Goal: Information Seeking & Learning: Learn about a topic

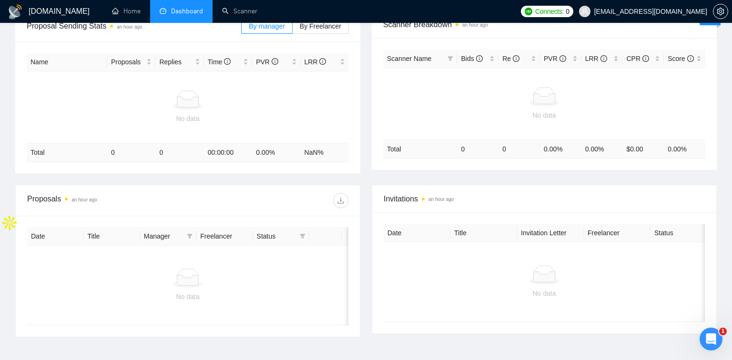
scroll to position [182, 0]
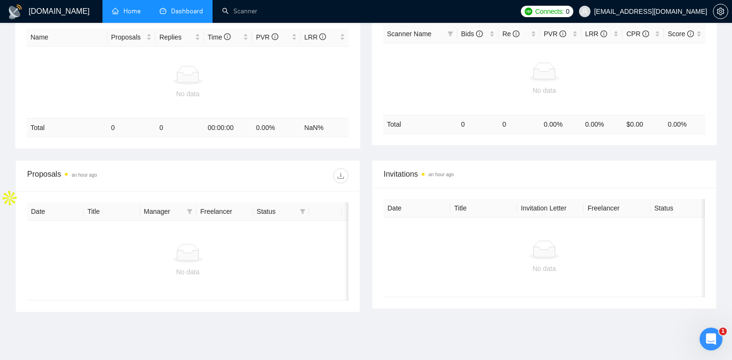
click at [131, 10] on link "Home" at bounding box center [126, 11] width 29 height 8
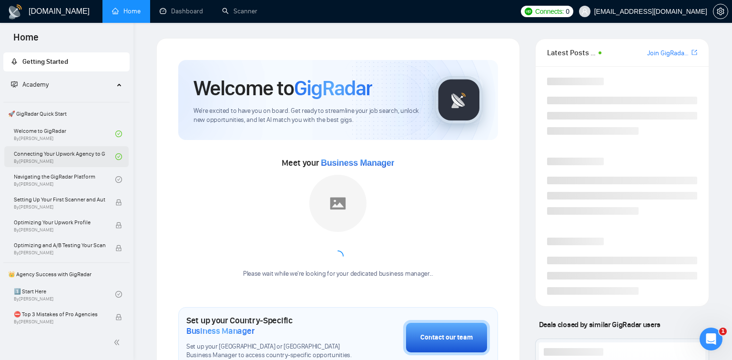
click at [89, 151] on link "Connecting Your Upwork Agency to GigRadar By [PERSON_NAME]" at bounding box center [65, 156] width 102 height 21
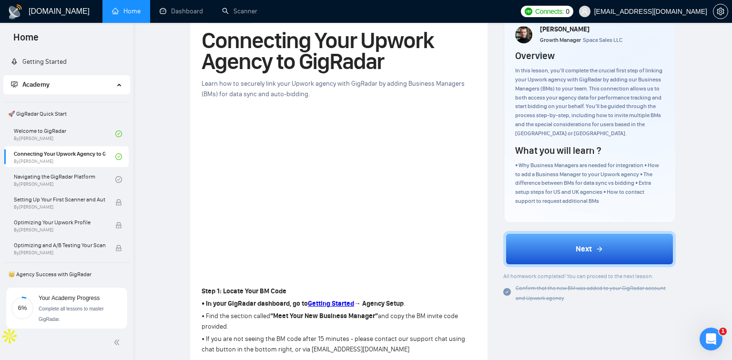
scroll to position [181, 0]
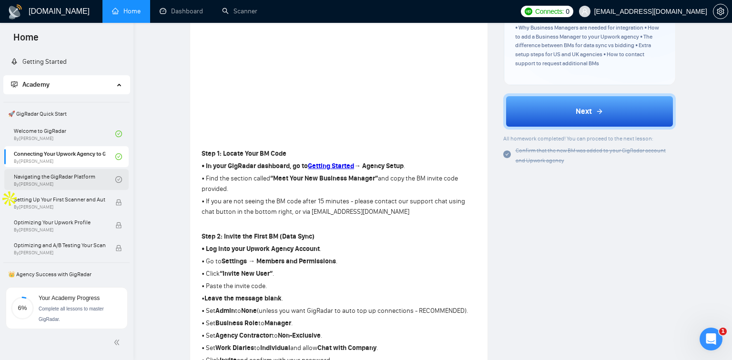
click at [85, 179] on link "Navigating the GigRadar Platform By [PERSON_NAME]" at bounding box center [65, 179] width 102 height 21
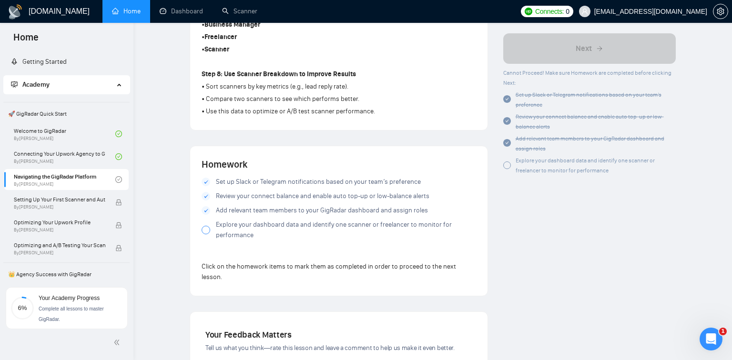
scroll to position [793, 0]
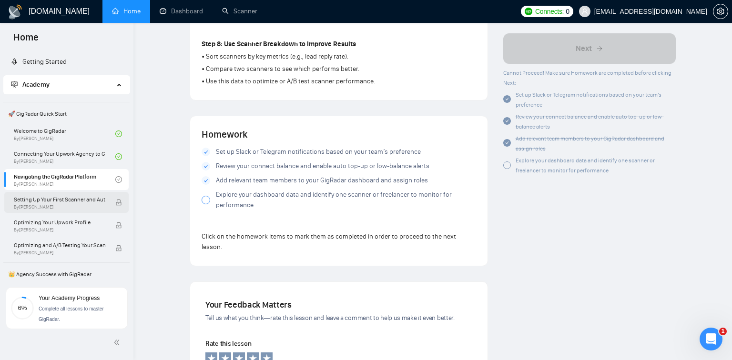
click at [81, 202] on span "Setting Up Your First Scanner and Auto-Bidder" at bounding box center [60, 200] width 92 height 10
click at [208, 199] on div at bounding box center [206, 200] width 9 height 9
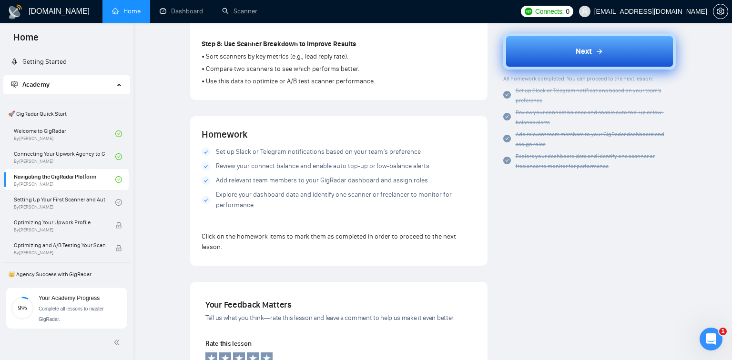
click at [604, 55] on button "Next" at bounding box center [589, 51] width 173 height 36
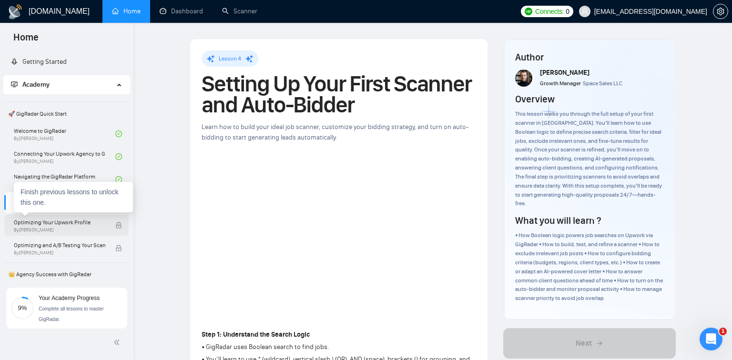
click at [70, 224] on span "Optimizing Your Upwork Profile" at bounding box center [60, 223] width 92 height 10
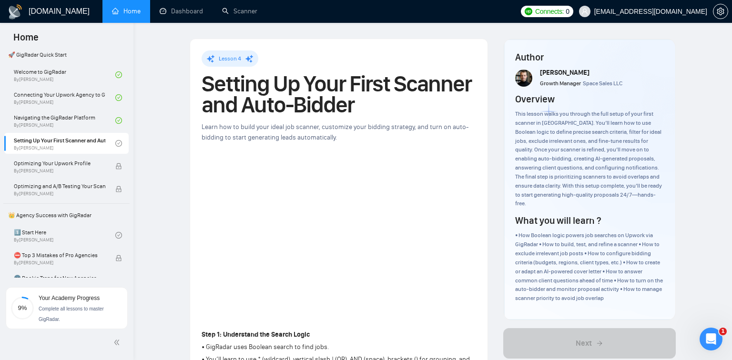
scroll to position [55, 0]
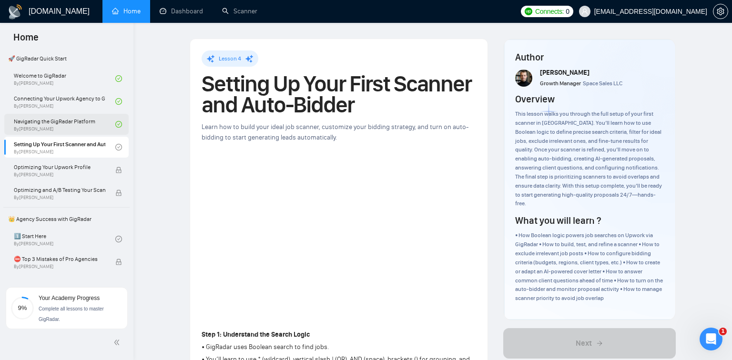
click at [85, 125] on link "Navigating the GigRadar Platform By [PERSON_NAME]" at bounding box center [65, 124] width 102 height 21
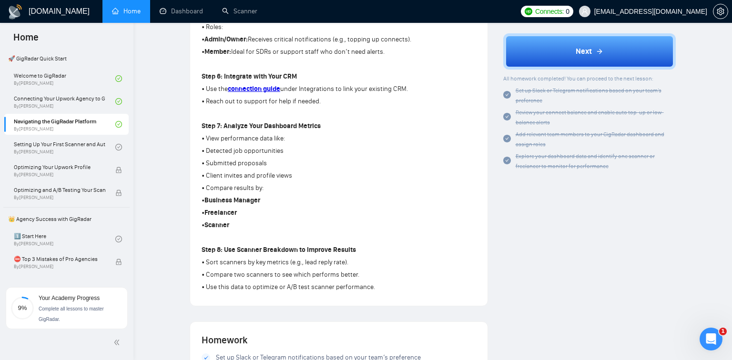
scroll to position [694, 0]
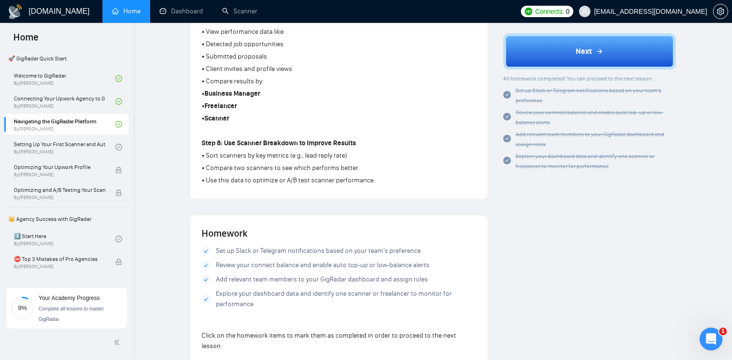
click at [255, 247] on span "Set up Slack or Telegram notifications based on your team’s preference" at bounding box center [318, 251] width 205 height 10
click at [258, 252] on span "Set up Slack or Telegram notifications based on your team’s preference" at bounding box center [318, 251] width 205 height 10
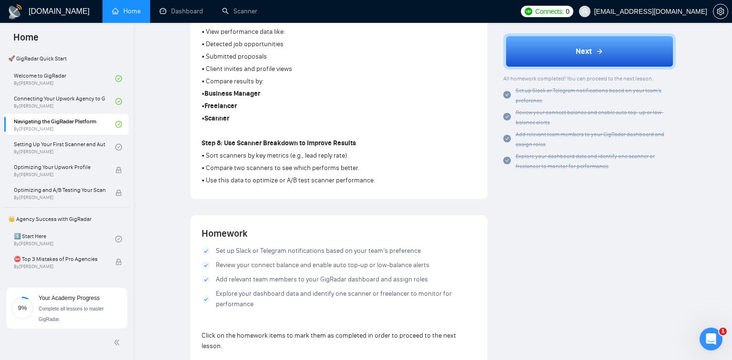
click at [258, 252] on span "Set up Slack or Telegram notifications based on your team’s preference" at bounding box center [318, 251] width 205 height 10
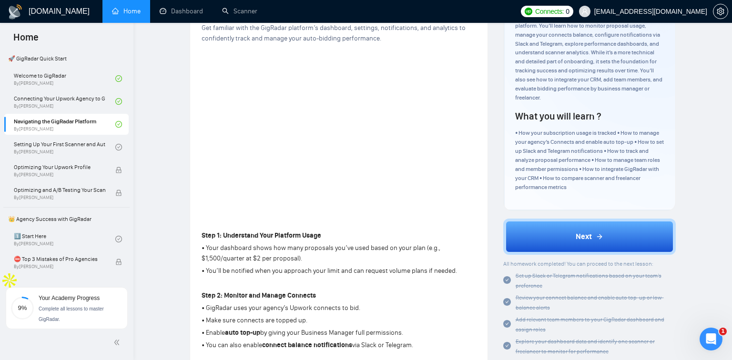
scroll to position [0, 0]
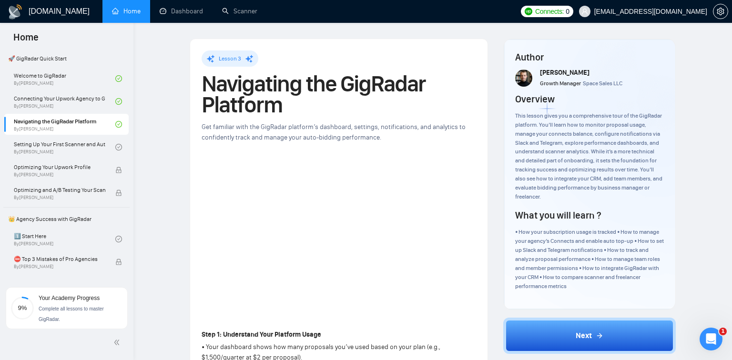
click at [32, 18] on h1 "[DOMAIN_NAME]" at bounding box center [59, 11] width 61 height 23
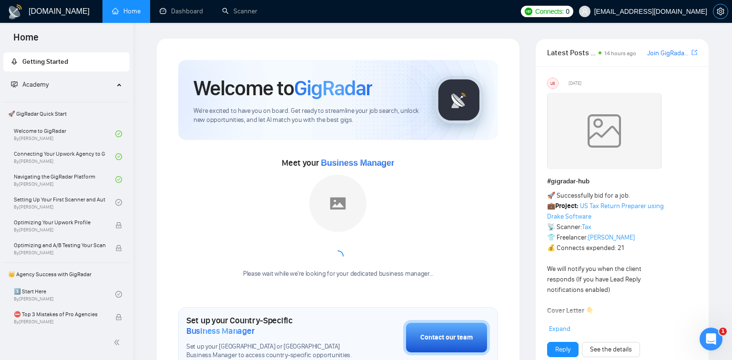
click at [721, 15] on button "button" at bounding box center [720, 11] width 15 height 15
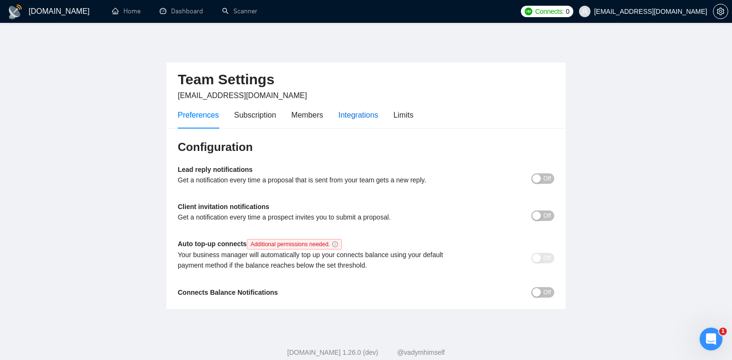
click at [355, 114] on div "Integrations" at bounding box center [358, 115] width 40 height 12
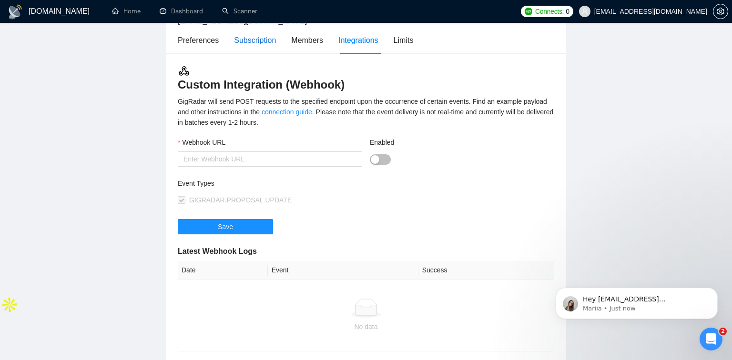
click at [254, 41] on div "Subscription" at bounding box center [255, 40] width 42 height 12
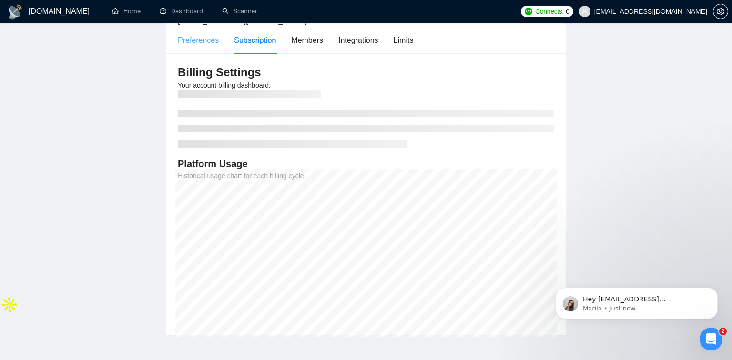
click at [203, 49] on div "Preferences" at bounding box center [198, 40] width 41 height 27
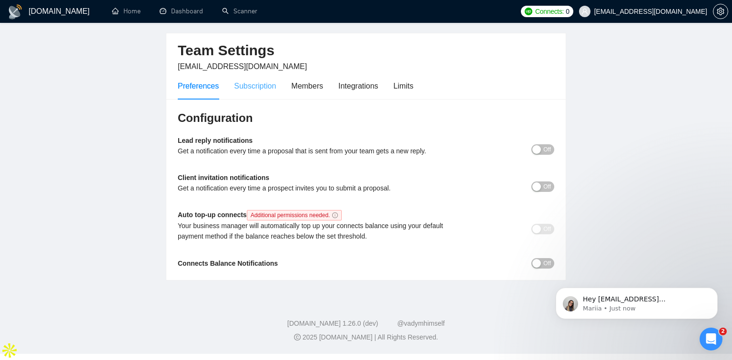
scroll to position [22, 0]
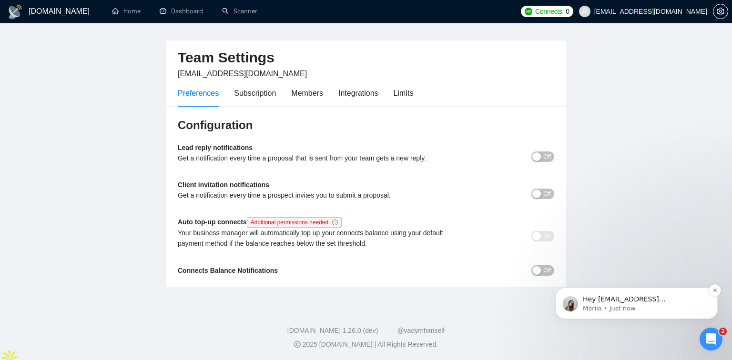
click at [642, 310] on p "Mariia • Just now" at bounding box center [644, 309] width 123 height 9
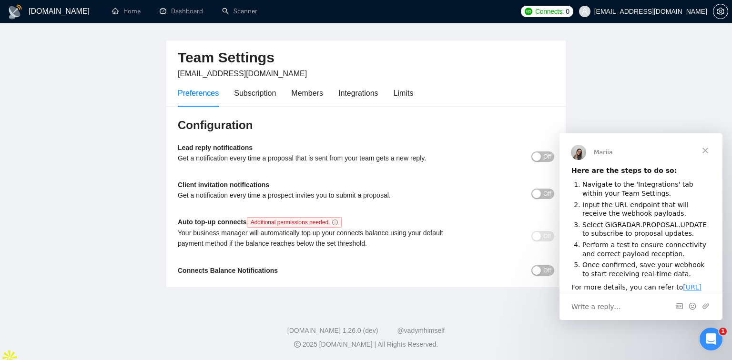
scroll to position [0, 0]
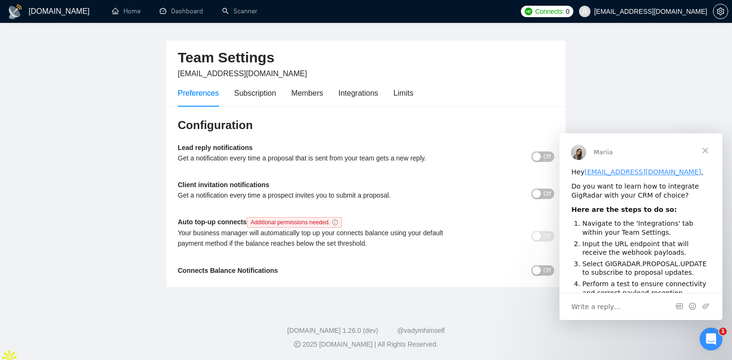
click at [333, 241] on div "Your business manager will automatically top up your connects balance using you…" at bounding box center [319, 238] width 283 height 21
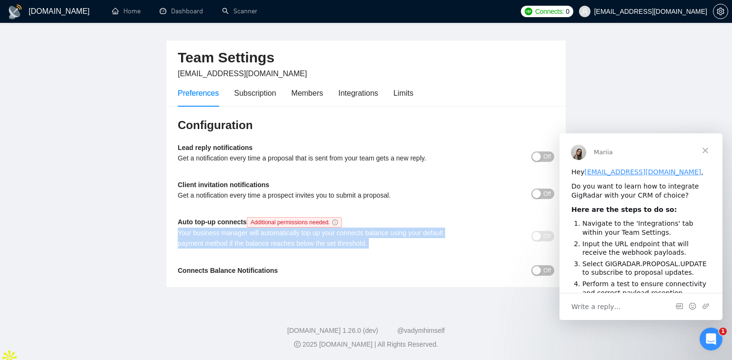
click at [333, 241] on div "Your business manager will automatically top up your connects balance using you…" at bounding box center [319, 238] width 283 height 21
click at [334, 245] on div "Your business manager will automatically top up your connects balance using you…" at bounding box center [319, 238] width 283 height 21
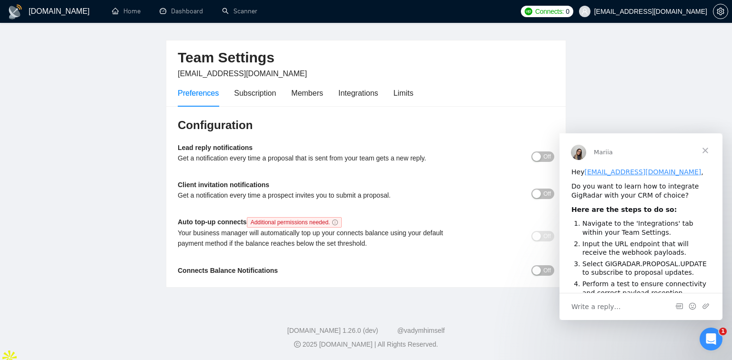
click at [537, 155] on div "button" at bounding box center [536, 157] width 9 height 9
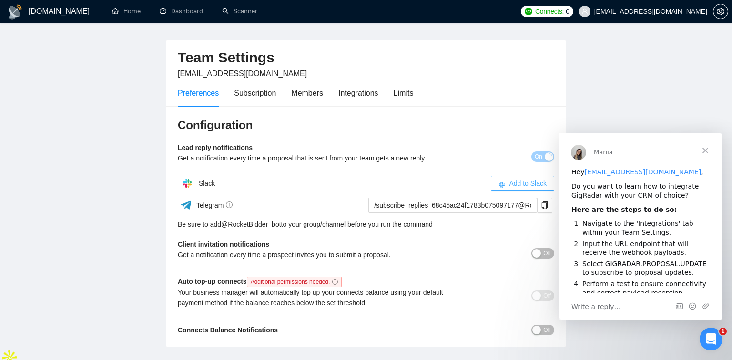
click at [506, 185] on button "Add to Slack" at bounding box center [522, 183] width 63 height 15
click at [507, 177] on button "Add to Slack" at bounding box center [522, 183] width 63 height 15
click at [122, 12] on link "Home" at bounding box center [126, 11] width 29 height 8
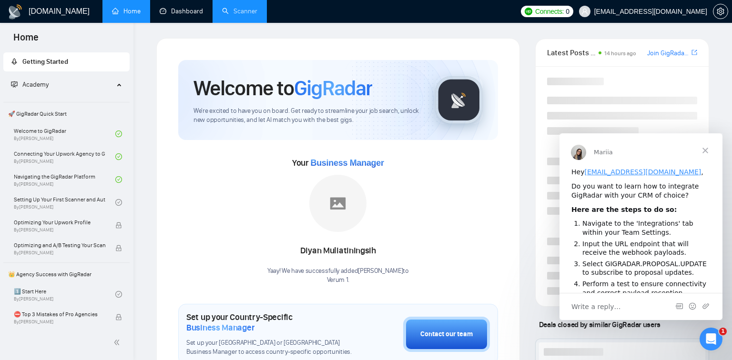
drag, startPoint x: 195, startPoint y: 18, endPoint x: 228, endPoint y: 13, distance: 33.2
click at [194, 15] on link "Dashboard" at bounding box center [181, 11] width 43 height 8
click at [228, 13] on link "Scanner" at bounding box center [239, 11] width 35 height 8
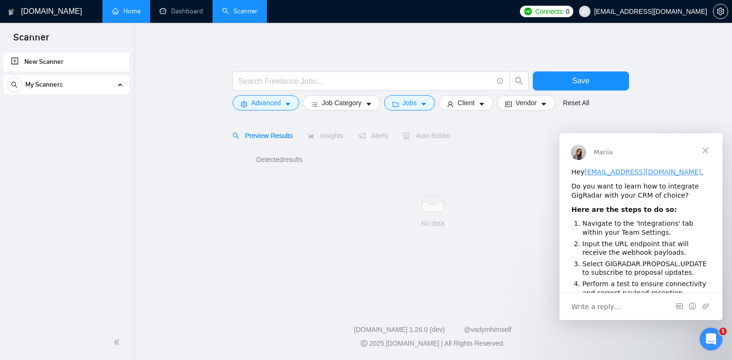
click at [709, 152] on span "Close" at bounding box center [705, 150] width 34 height 34
